Goal: Task Accomplishment & Management: Use online tool/utility

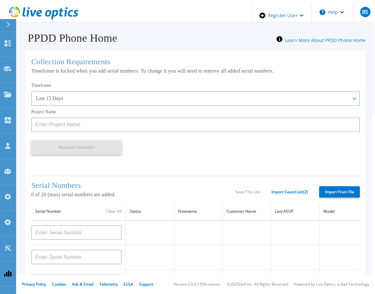
click at [242, 157] on div "Timeframe Last 15 Days Last 15 Days Last 2 Months Last 6 Months Last 1 Year Las…" at bounding box center [195, 125] width 328 height 92
click at [344, 191] on label "Import From File" at bounding box center [339, 191] width 41 height 11
click at [0, 0] on input "Import From File" at bounding box center [0, 0] width 0 height 0
type input "APM00212702822"
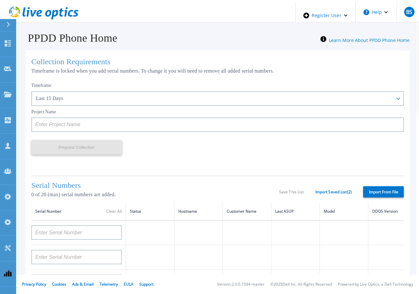
click at [380, 191] on label "Import From File" at bounding box center [383, 191] width 41 height 11
click at [0, 0] on input "Import From File" at bounding box center [0, 0] width 0 height 0
type input "APM00212702822"
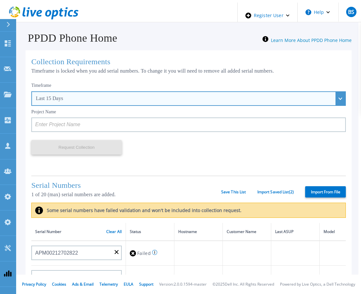
click at [75, 96] on div "Last 15 Days" at bounding box center [185, 99] width 298 height 6
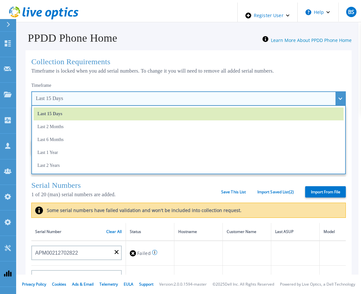
click at [75, 96] on div "Last 15 Days" at bounding box center [185, 99] width 298 height 6
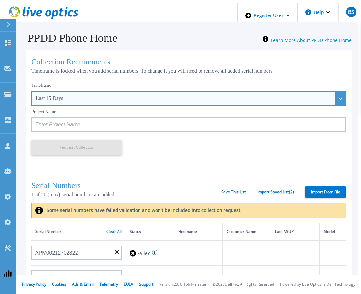
click at [156, 93] on div "Last 15 Days" at bounding box center [188, 98] width 314 height 15
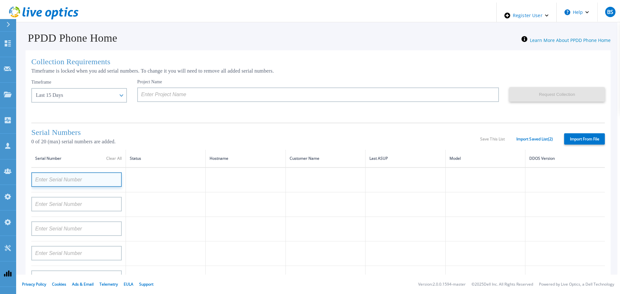
click at [82, 179] on input at bounding box center [76, 179] width 90 height 15
paste input "APM00133543104"
type input "APM00133543104"
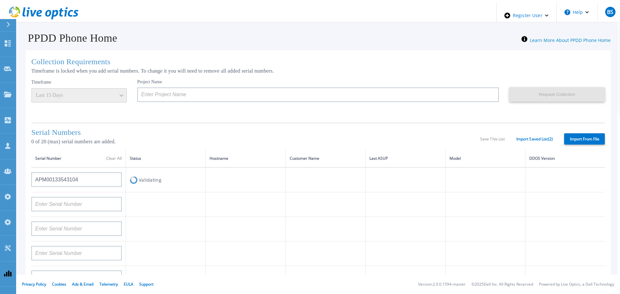
click at [221, 194] on td at bounding box center [246, 204] width 80 height 25
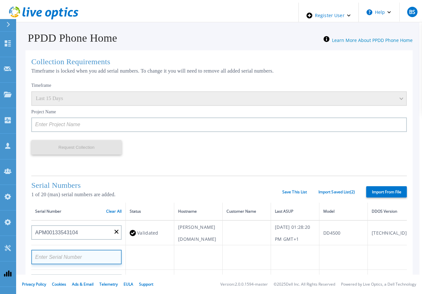
click at [95, 264] on input at bounding box center [76, 257] width 90 height 15
click at [79, 264] on input at bounding box center [76, 257] width 90 height 15
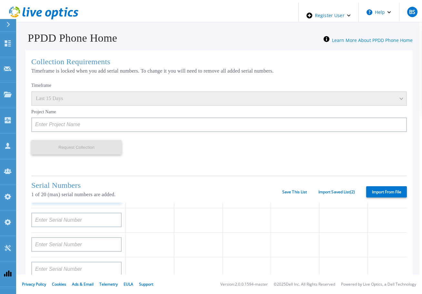
scroll to position [65, 0]
type input "CKM00192200277"
click at [186, 219] on td at bounding box center [198, 217] width 48 height 25
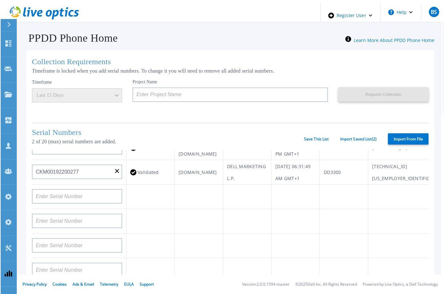
scroll to position [26, 0]
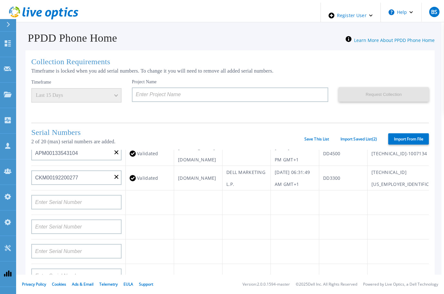
click at [415, 137] on label "Import From File" at bounding box center [409, 138] width 41 height 11
click at [0, 0] on input "Import From File" at bounding box center [0, 0] width 0 height 0
type input "APM00212702822"
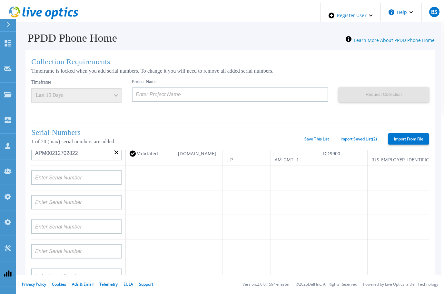
scroll to position [0, 0]
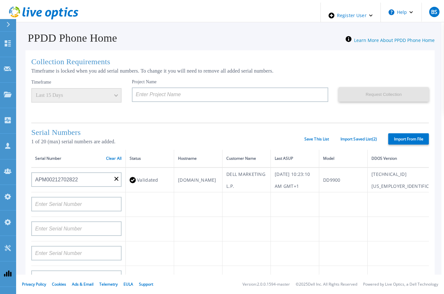
click at [410, 130] on div "Serial Numbers 1 of 20 (max) serial numbers are added. Save This List Import Sa…" at bounding box center [230, 136] width 398 height 27
click at [409, 136] on label "Import From File" at bounding box center [409, 138] width 41 height 11
click at [0, 0] on input "Import From File" at bounding box center [0, 0] width 0 height 0
type input "APM00212702822"
type input "APM00212026971"
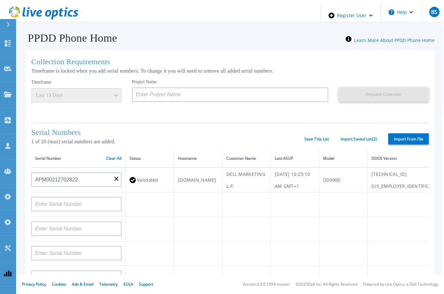
type input "DE500212802673"
type input "APX00232503747"
type input "APM00133543104"
type input "AASSSDDDDFFFFG"
type input "RFVBGTYHNMJUIK"
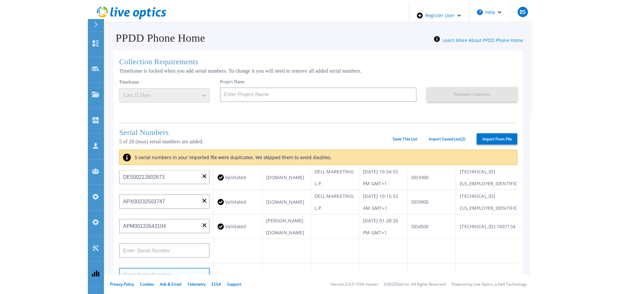
scroll to position [65, 0]
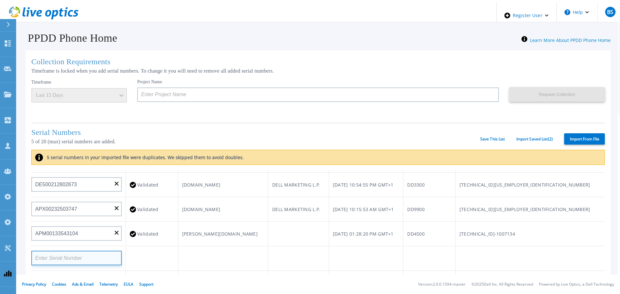
click at [65, 255] on input at bounding box center [76, 258] width 90 height 15
paste input "APX00232503747"
type input "APX00232503747"
click at [172, 258] on td at bounding box center [152, 261] width 52 height 31
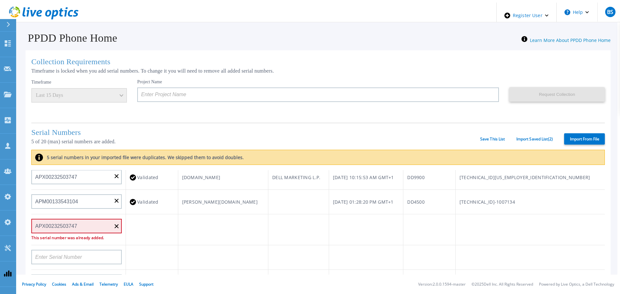
scroll to position [97, 0]
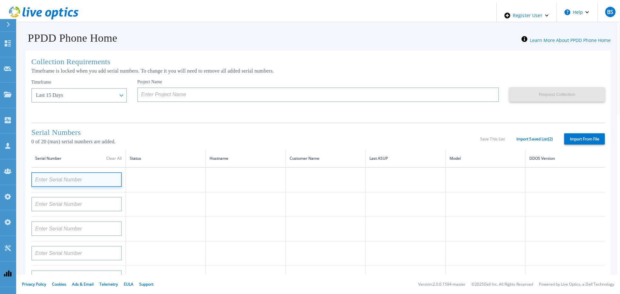
click at [77, 177] on input at bounding box center [76, 179] width 90 height 15
click at [108, 176] on input at bounding box center [76, 179] width 90 height 15
paste input "APX00232503747"
type input "APX00232503747"
click at [167, 181] on td "Validating" at bounding box center [166, 179] width 80 height 25
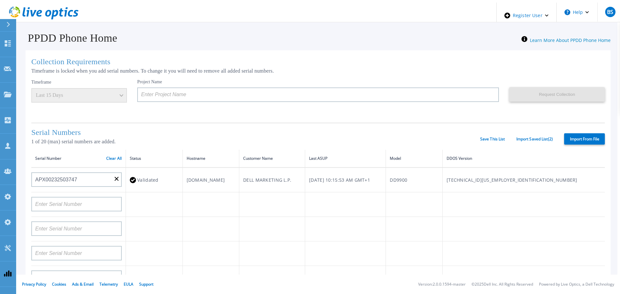
drag, startPoint x: 337, startPoint y: 122, endPoint x: 365, endPoint y: 112, distance: 30.2
click at [337, 123] on div "Serial Numbers 1 of 20 (max) serial numbers are added. Save This List Import Sa…" at bounding box center [317, 136] width 573 height 27
